Goal: Use online tool/utility: Utilize a website feature to perform a specific function

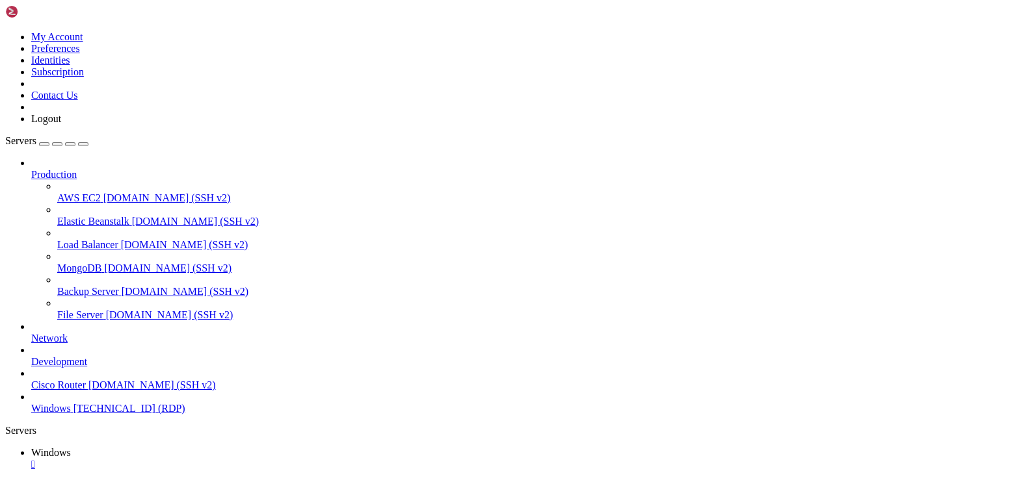
drag, startPoint x: 200, startPoint y: 585, endPoint x: 839, endPoint y: 612, distance: 639.6
